Goal: Transaction & Acquisition: Purchase product/service

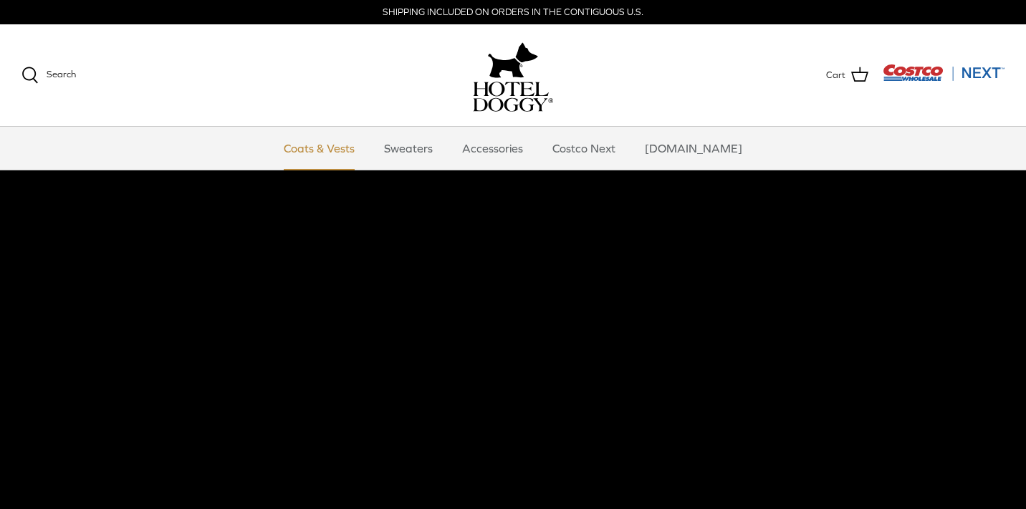
click at [350, 148] on link "Coats & Vests" at bounding box center [319, 148] width 97 height 43
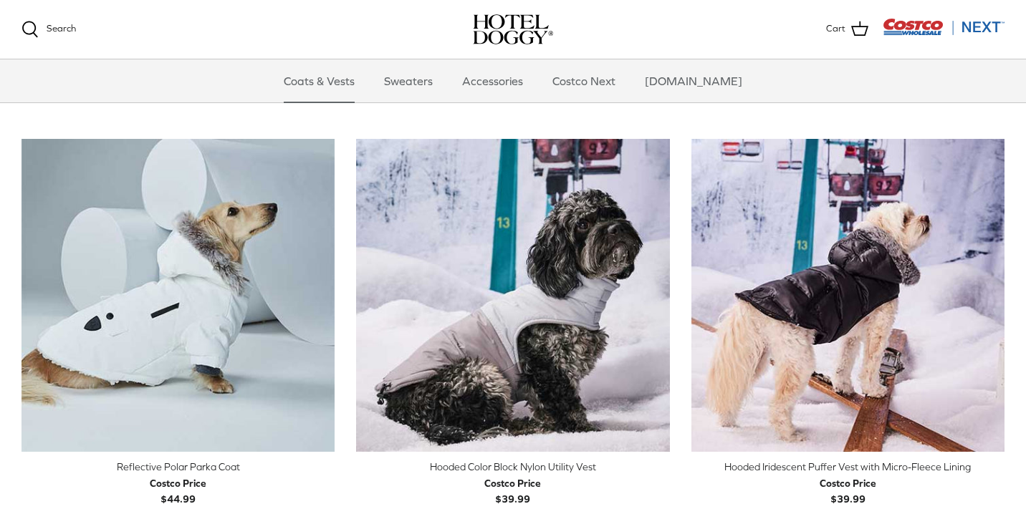
scroll to position [1153, 0]
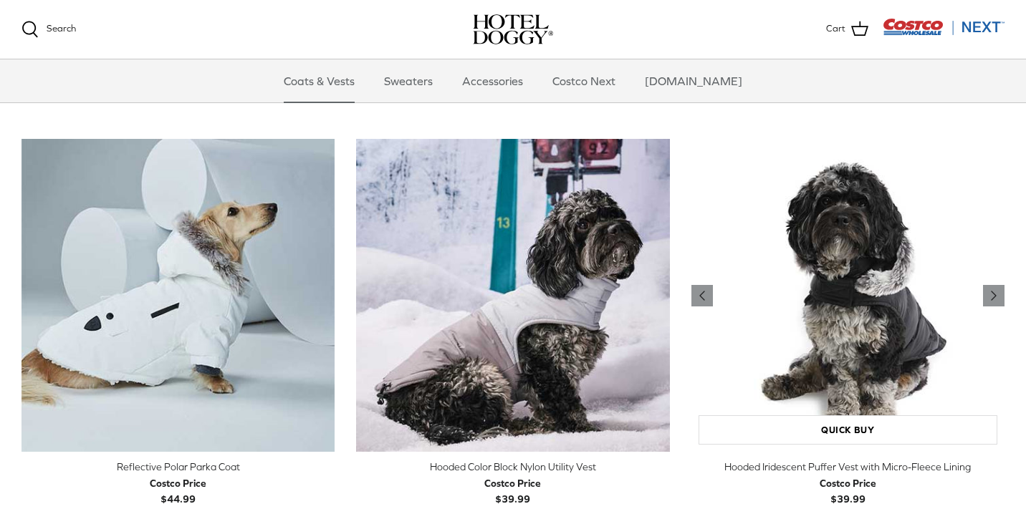
click at [780, 254] on img "Hooded Iridescent Puffer Vest with Micro-Fleece Lining" at bounding box center [847, 295] width 313 height 313
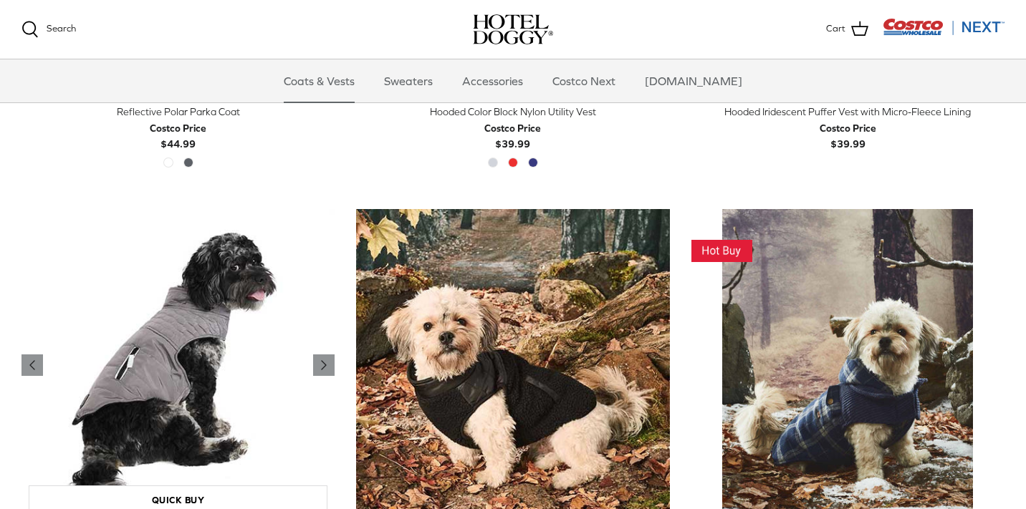
scroll to position [1512, 0]
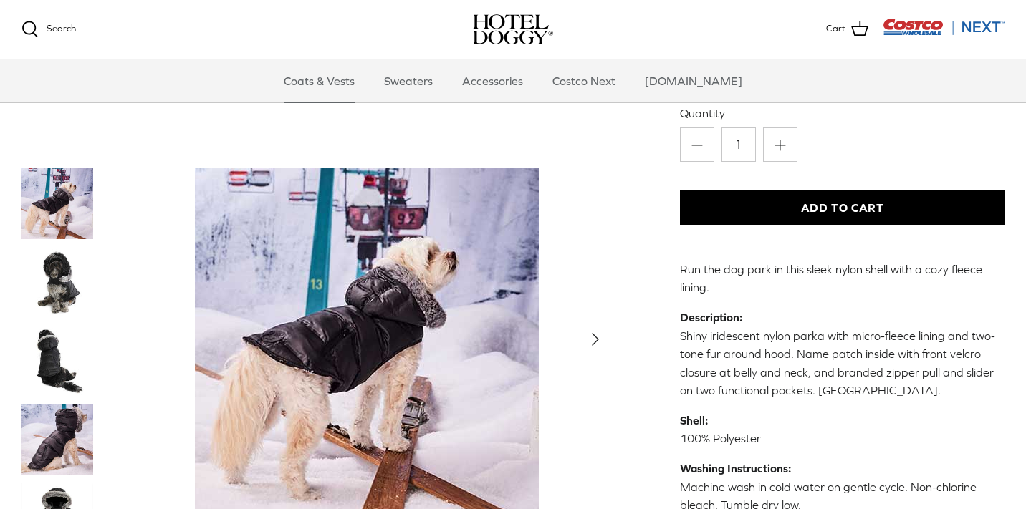
scroll to position [298, 0]
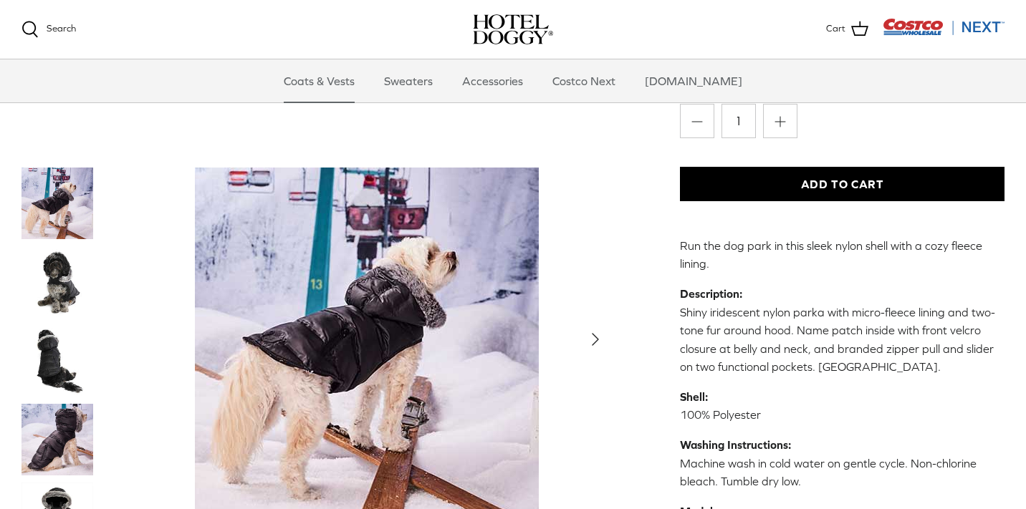
click at [45, 258] on img "Thumbnail Link" at bounding box center [57, 282] width 72 height 72
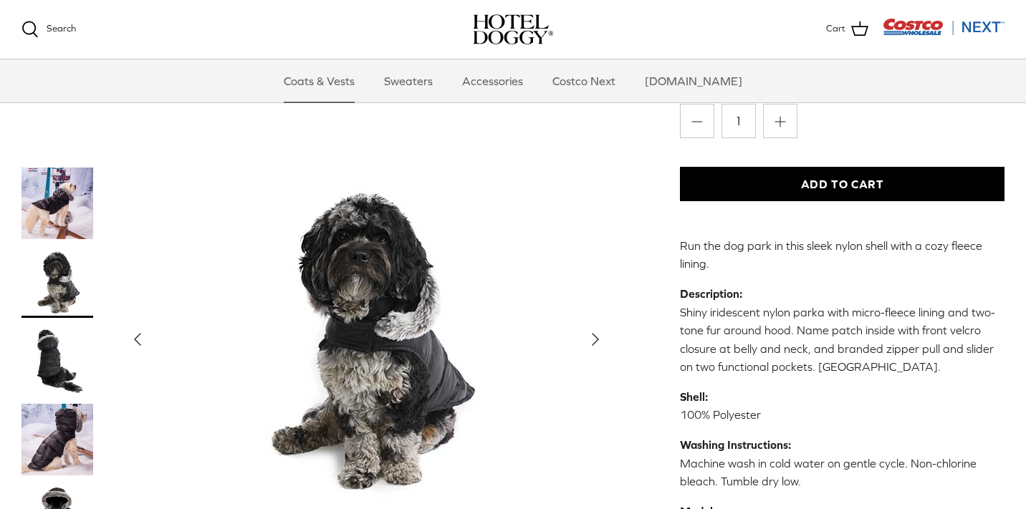
click at [79, 372] on img "Thumbnail Link" at bounding box center [57, 361] width 72 height 72
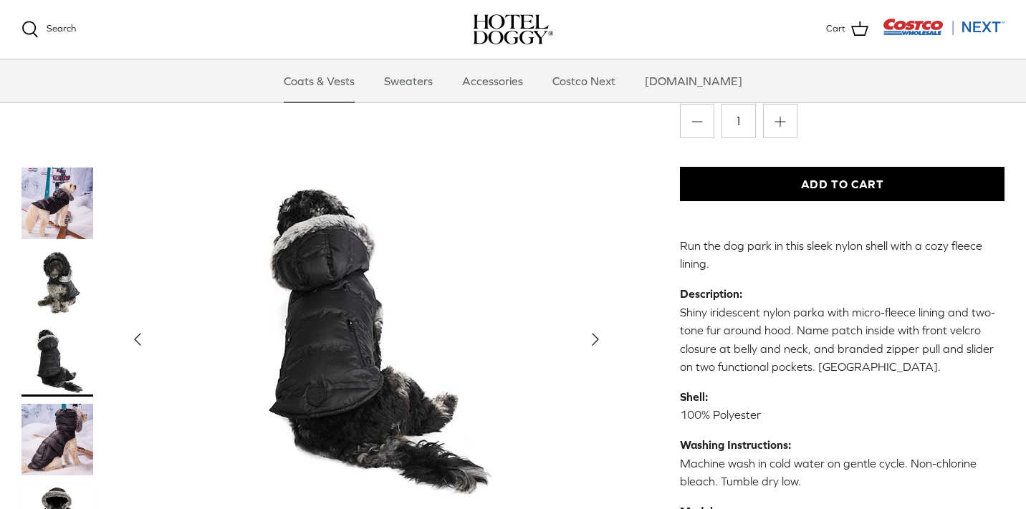
click at [76, 431] on img "Thumbnail Link" at bounding box center [57, 440] width 72 height 72
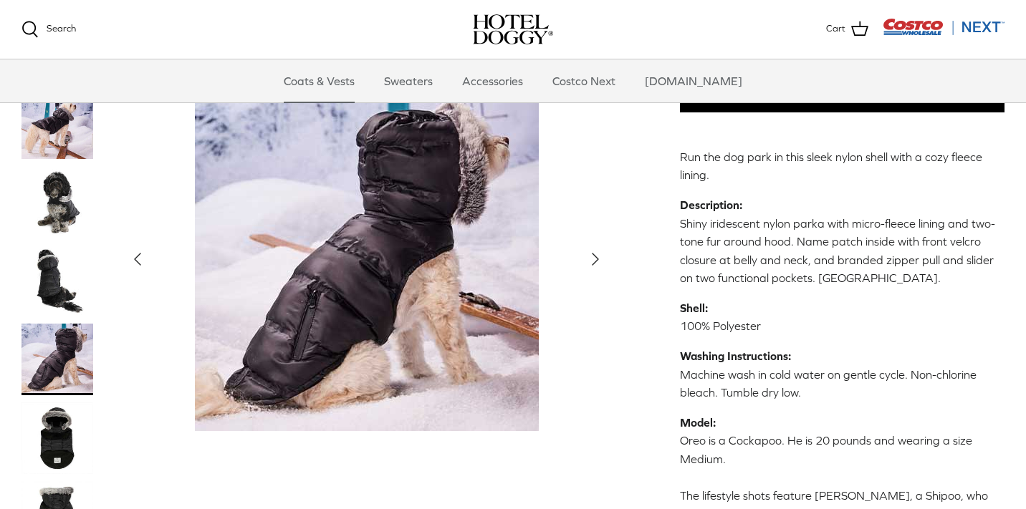
click at [65, 424] on img "Thumbnail Link" at bounding box center [57, 438] width 72 height 72
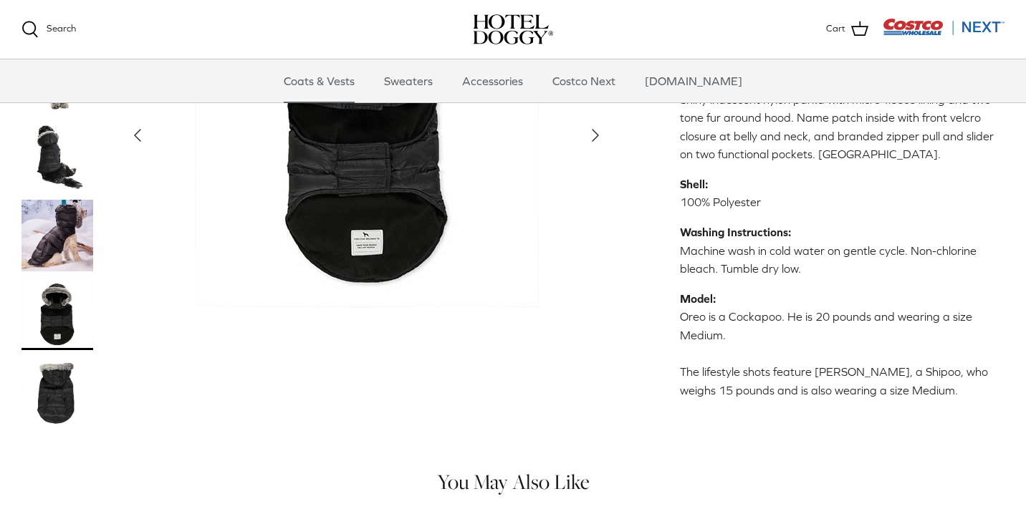
scroll to position [516, 0]
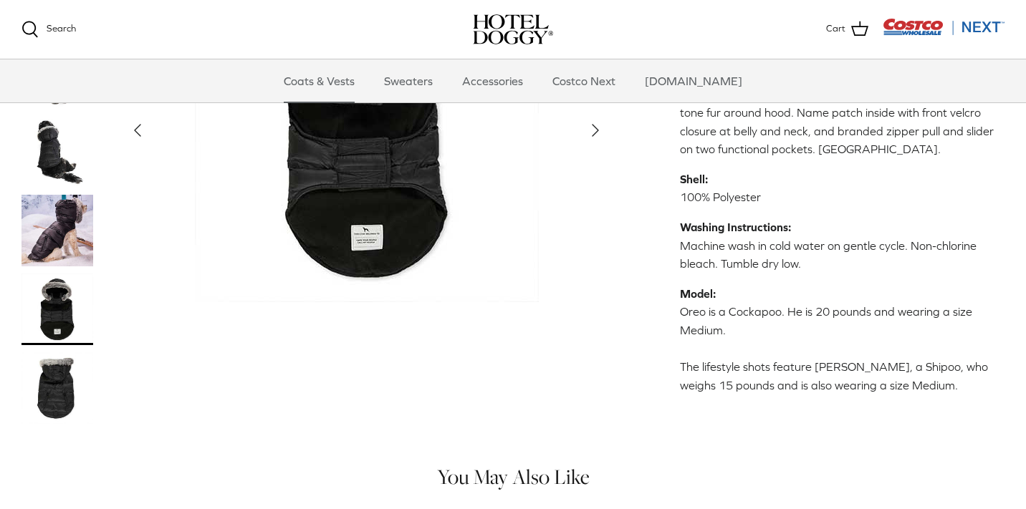
click at [58, 385] on img "Thumbnail Link" at bounding box center [57, 388] width 72 height 72
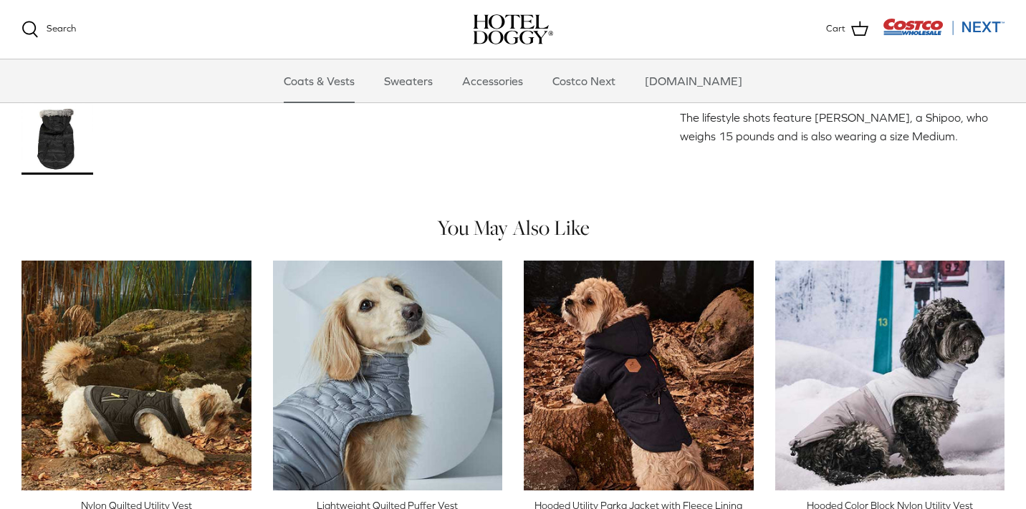
scroll to position [781, 0]
